Goal: Task Accomplishment & Management: Manage account settings

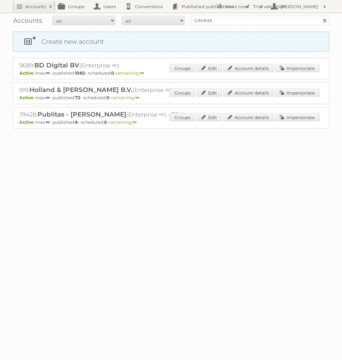
type input "GAMMA"
click at [319, 16] on input "Search" at bounding box center [323, 20] width 9 height 9
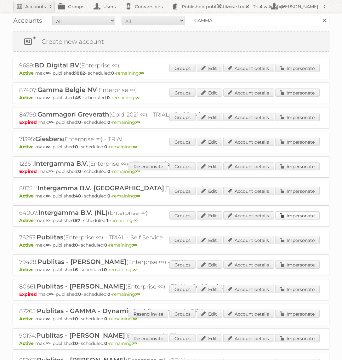
click at [304, 214] on link "Impersonate" at bounding box center [297, 215] width 44 height 8
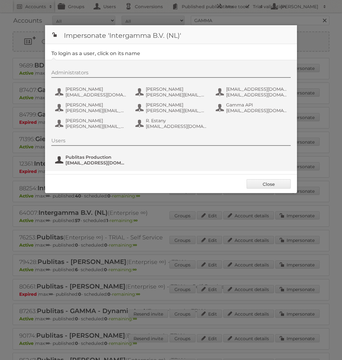
click at [102, 155] on span "Publitas Production" at bounding box center [95, 157] width 61 height 6
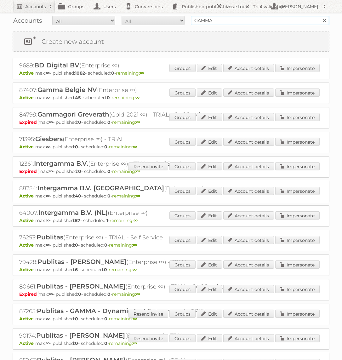
click at [237, 17] on input "GAMMA" at bounding box center [260, 20] width 138 height 9
type input "Brico"
click at [319, 16] on input "Search" at bounding box center [323, 20] width 9 height 9
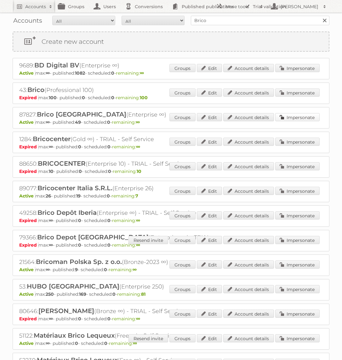
click at [298, 115] on link "Impersonate" at bounding box center [297, 117] width 44 height 8
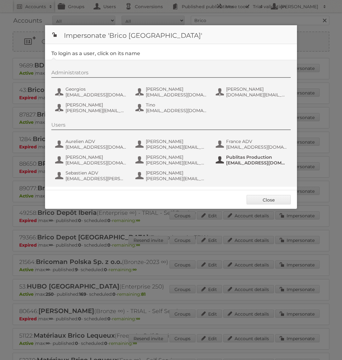
click at [243, 161] on span "[EMAIL_ADDRESS][DOMAIN_NAME]" at bounding box center [256, 163] width 61 height 6
